Goal: Register for event/course

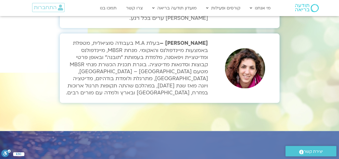
scroll to position [1852, 0]
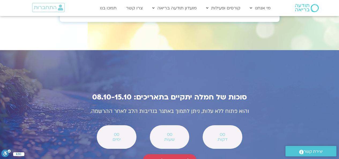
click at [176, 158] on span "להצטרפות לשבוע" at bounding box center [169, 161] width 41 height 6
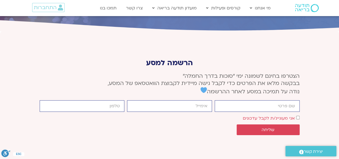
scroll to position [2007, 0]
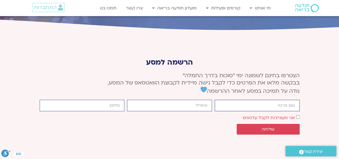
click at [275, 100] on input "firstname" at bounding box center [257, 106] width 85 height 12
type input "[PERSON_NAME]"
type input "0544539252"
click at [198, 100] on input "email" at bounding box center [169, 106] width 85 height 12
type input "[EMAIL_ADDRESS][DOMAIN_NAME]"
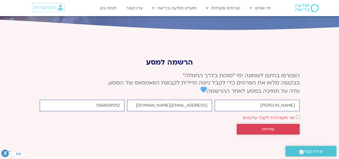
click at [281, 127] on span "שליחה" at bounding box center [268, 129] width 50 height 5
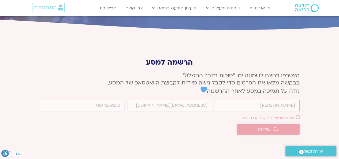
scroll to position [2003, 0]
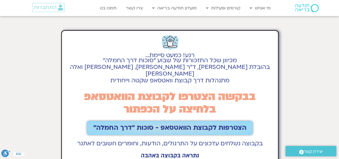
click at [217, 124] on span "הצטרפות לקבוצת הוואטסאפ - סוכות ״דרך החמלה״" at bounding box center [169, 128] width 153 height 8
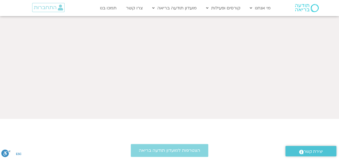
scroll to position [295, 0]
